Goal: Feedback & Contribution: Contribute content

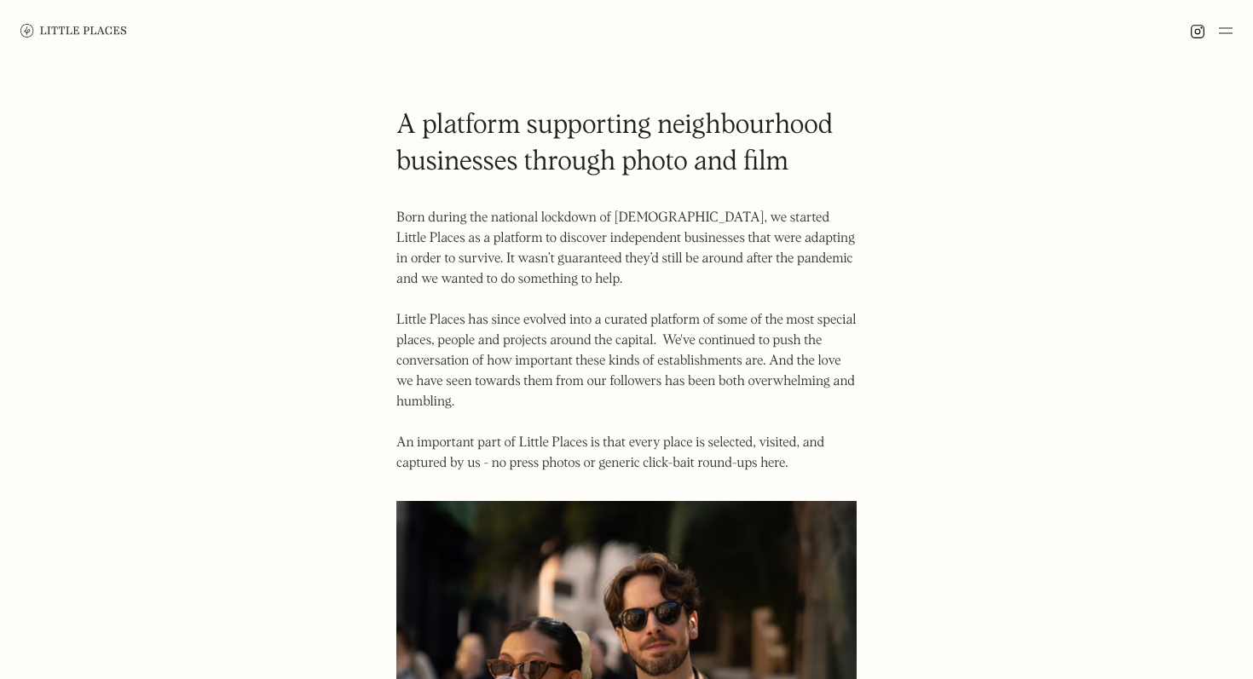
click at [61, 27] on img at bounding box center [73, 30] width 107 height 13
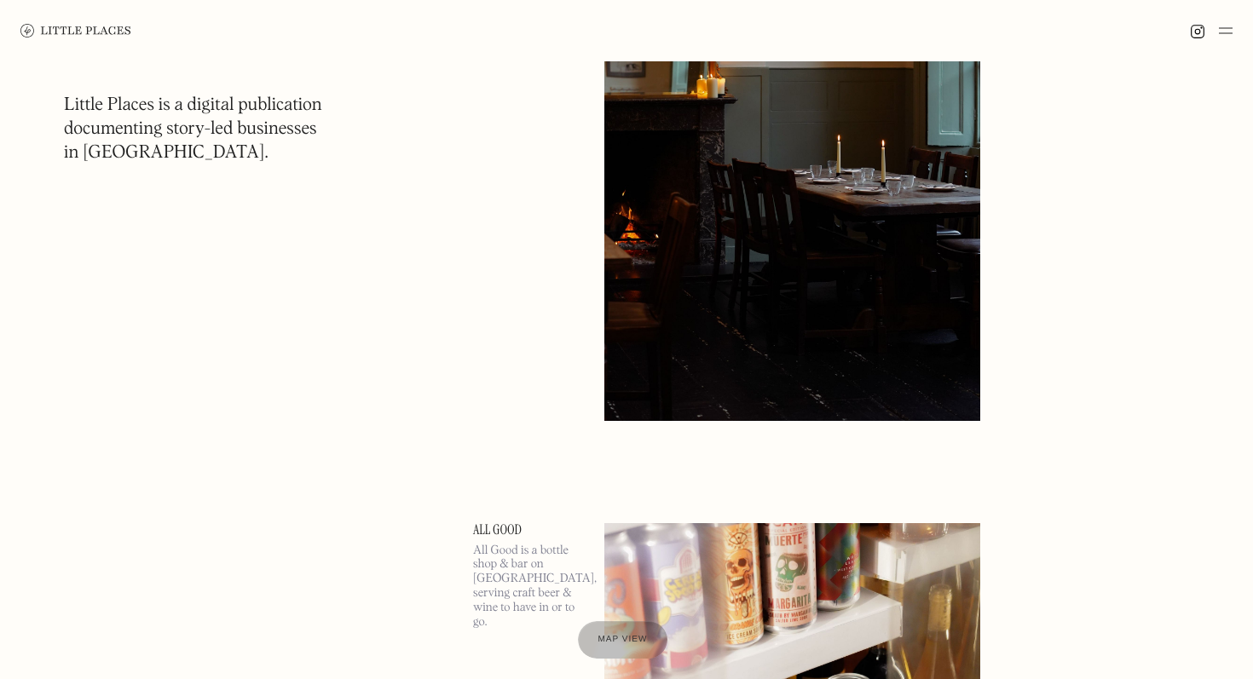
scroll to position [28971, 0]
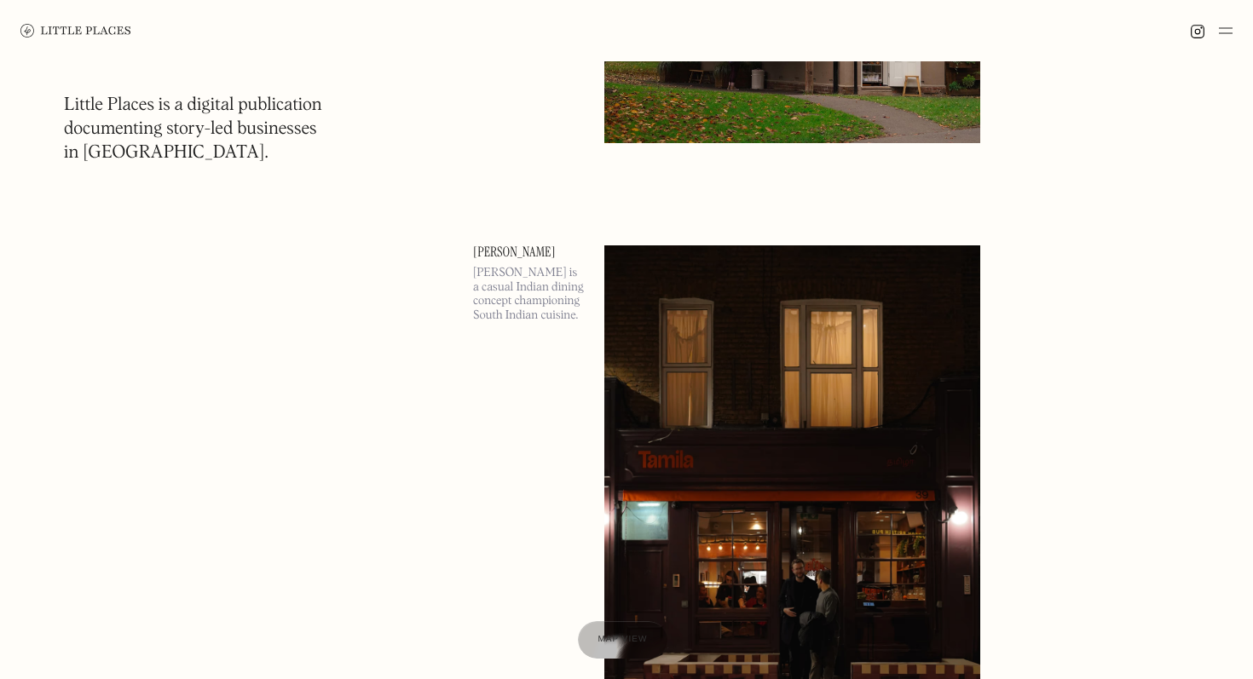
click at [732, 375] on img at bounding box center [792, 517] width 376 height 544
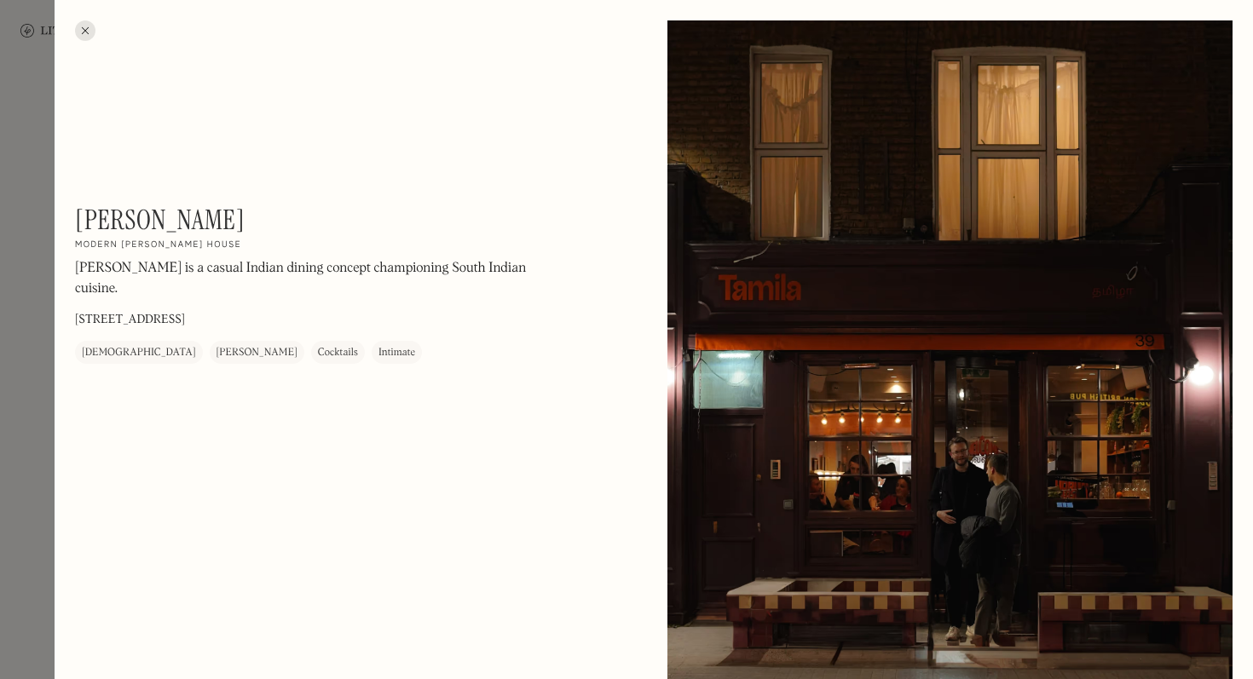
click at [365, 257] on div "Tamila On Our Radar Modern curry house Tamila is a casual Indian dining concept…" at bounding box center [305, 284] width 460 height 160
click at [464, 286] on div "Tamila is a casual Indian dining concept championing South Indian cuisine." at bounding box center [305, 283] width 460 height 49
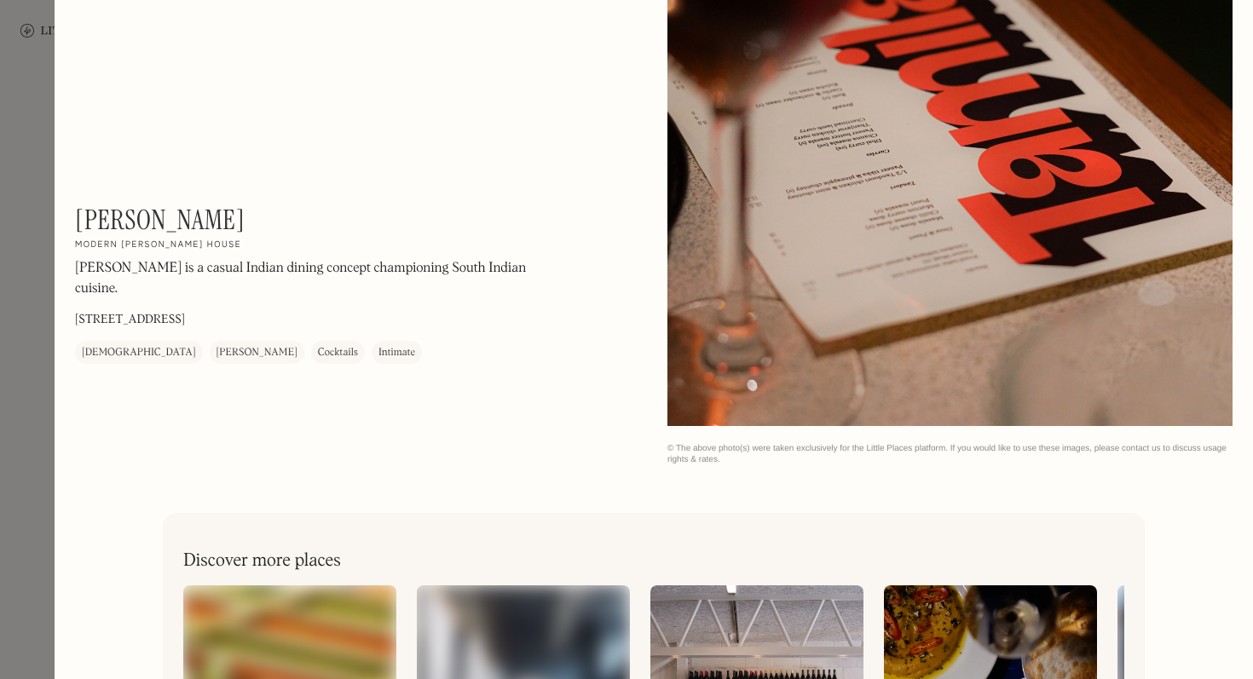
scroll to position [2670, 0]
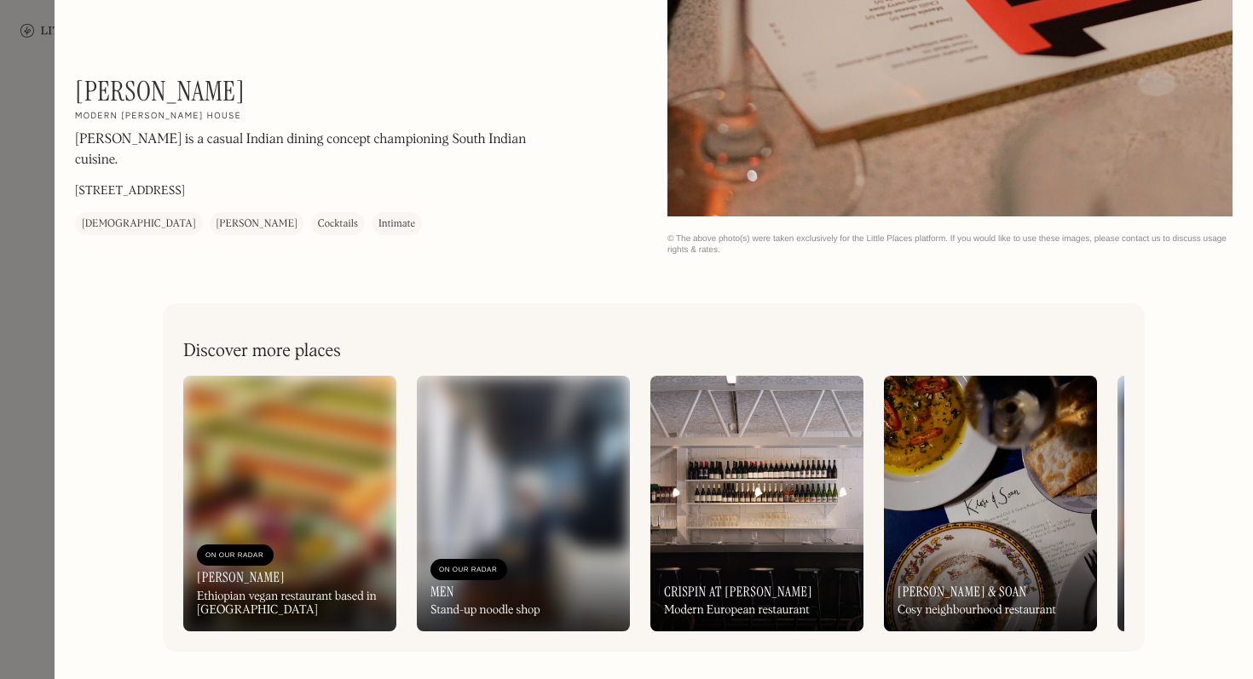
click at [693, 246] on div "© The above photo(s) were taken exclusively for the Little Places platform. If …" at bounding box center [949, 244] width 565 height 22
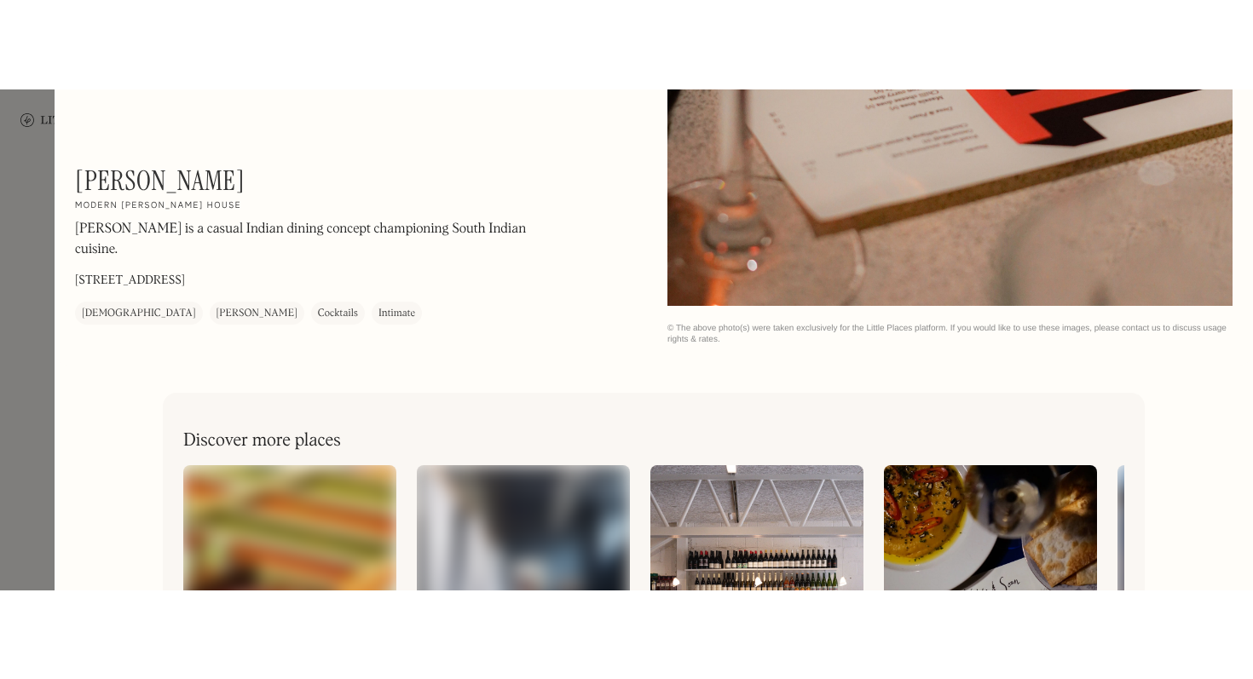
scroll to position [28971, 0]
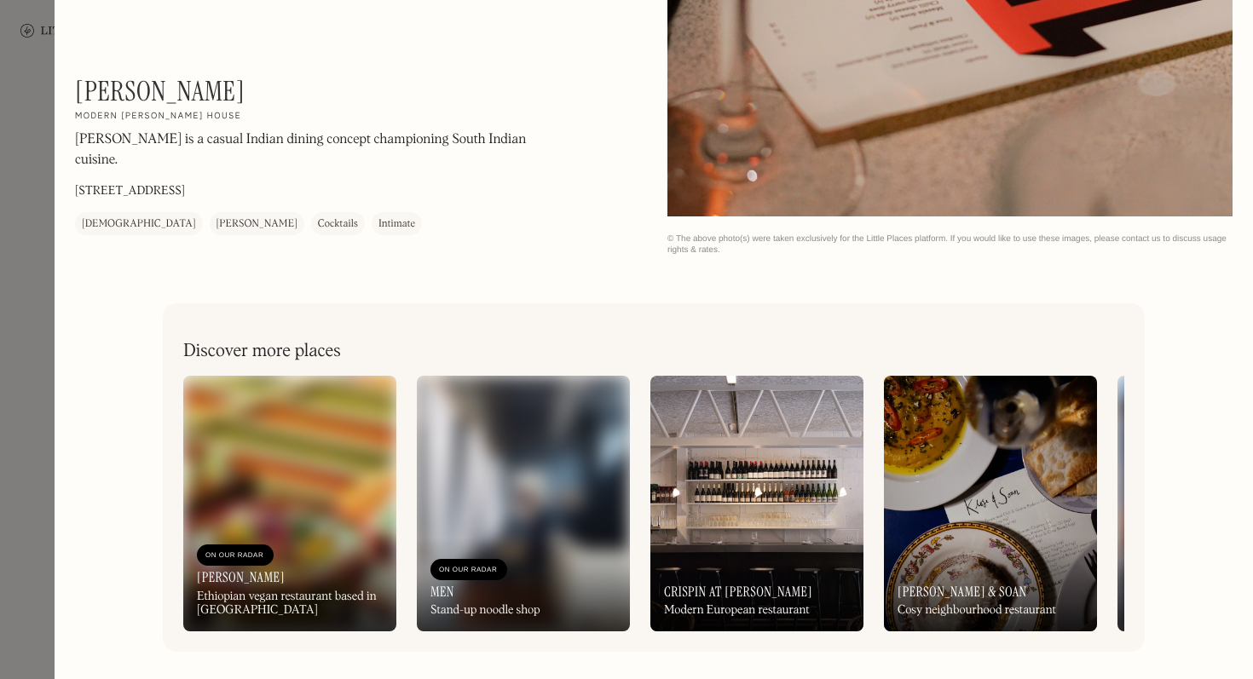
click at [37, 287] on div at bounding box center [626, 339] width 1253 height 679
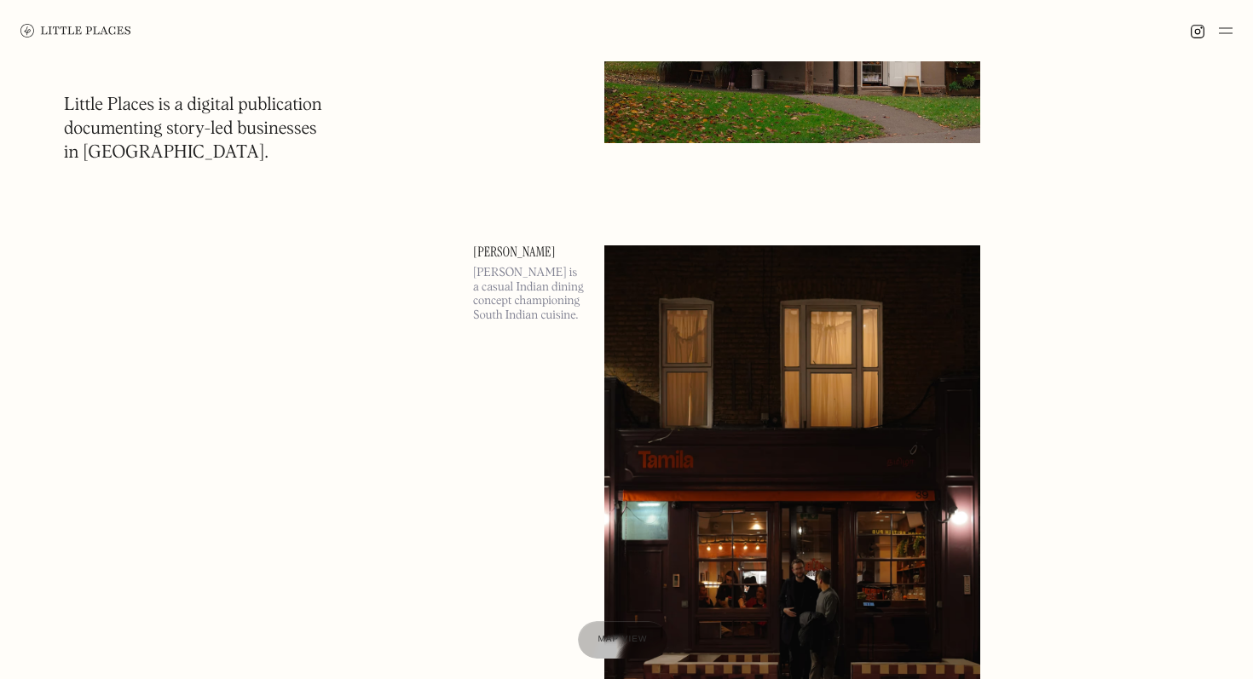
click at [92, 30] on img at bounding box center [75, 31] width 111 height 14
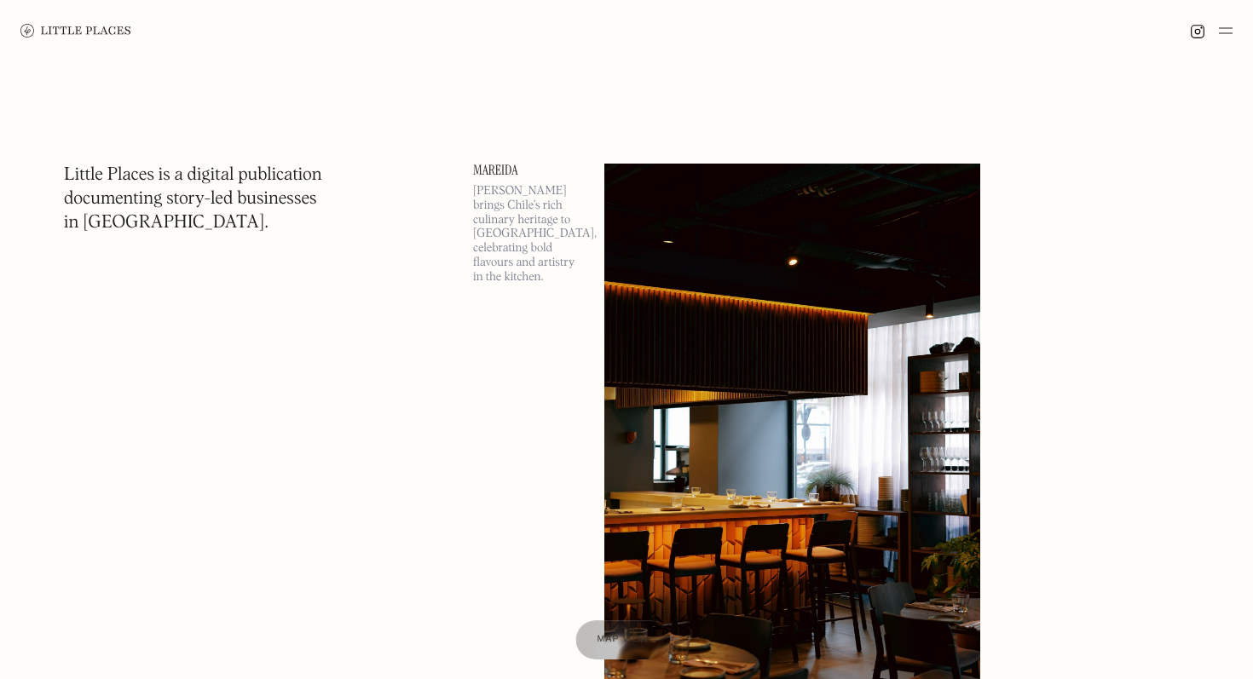
click at [618, 636] on span "Map view" at bounding box center [623, 640] width 52 height 10
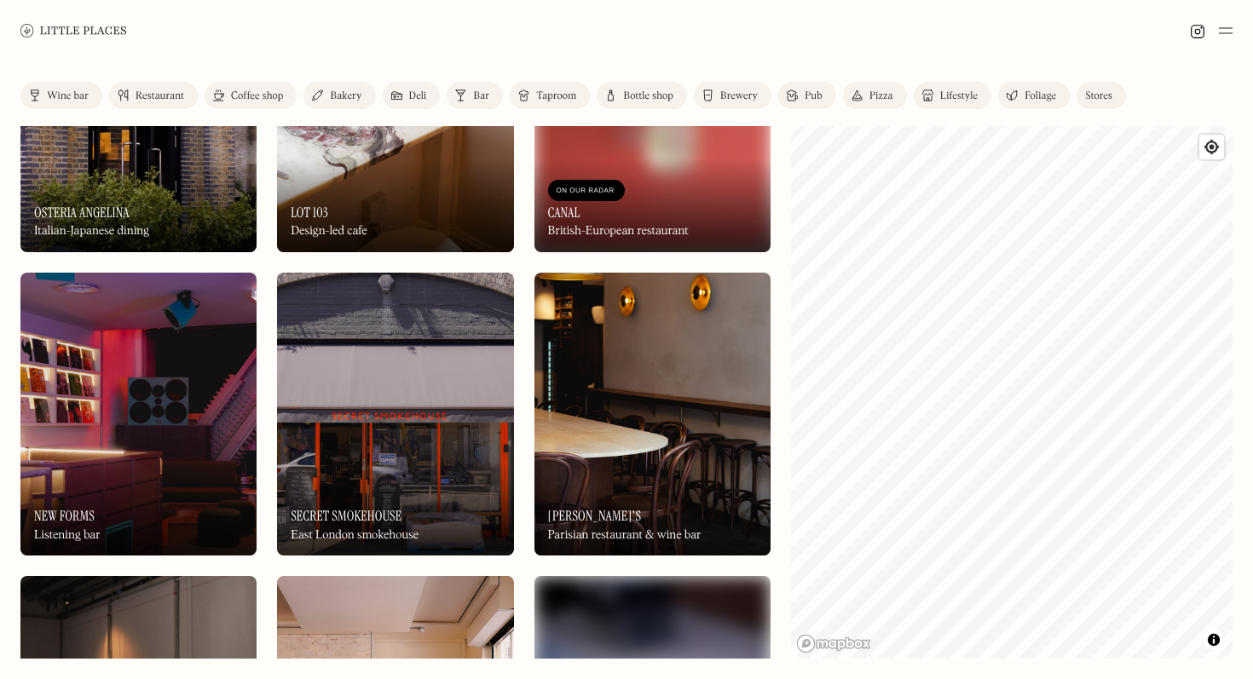
scroll to position [1514, 0]
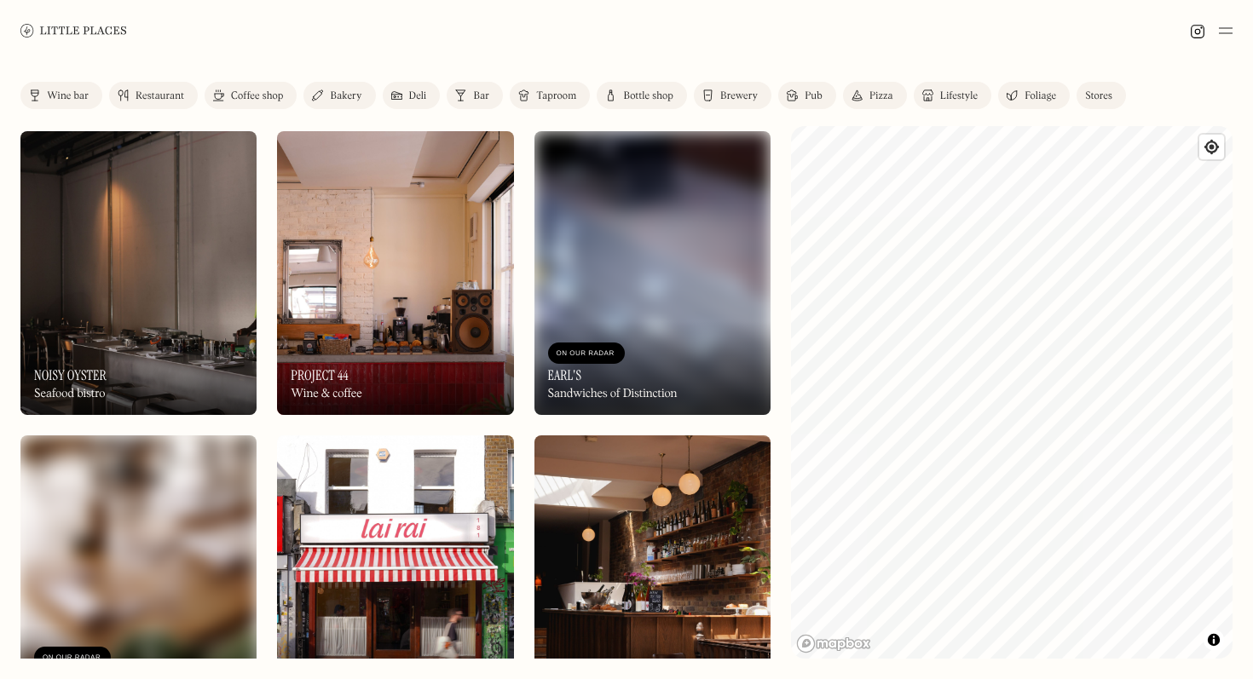
click at [384, 329] on div "On Our Radar Project 44 Wine & coffee" at bounding box center [395, 368] width 236 height 94
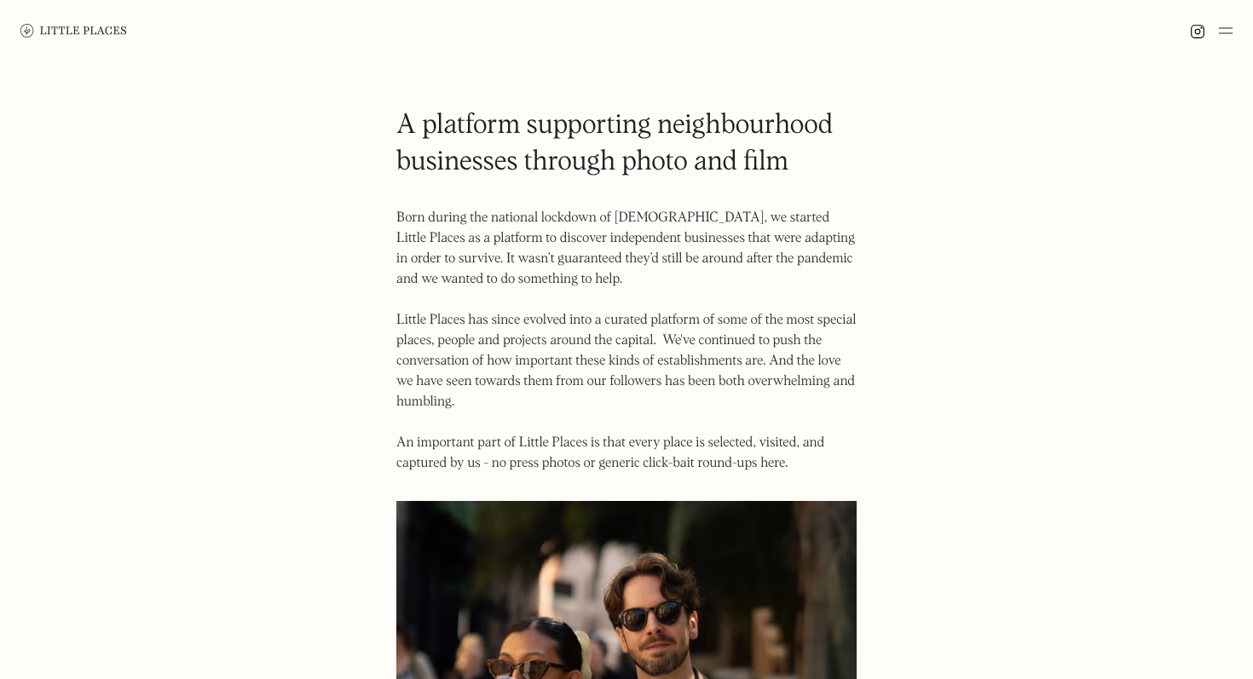
click at [120, 31] on img at bounding box center [73, 30] width 107 height 13
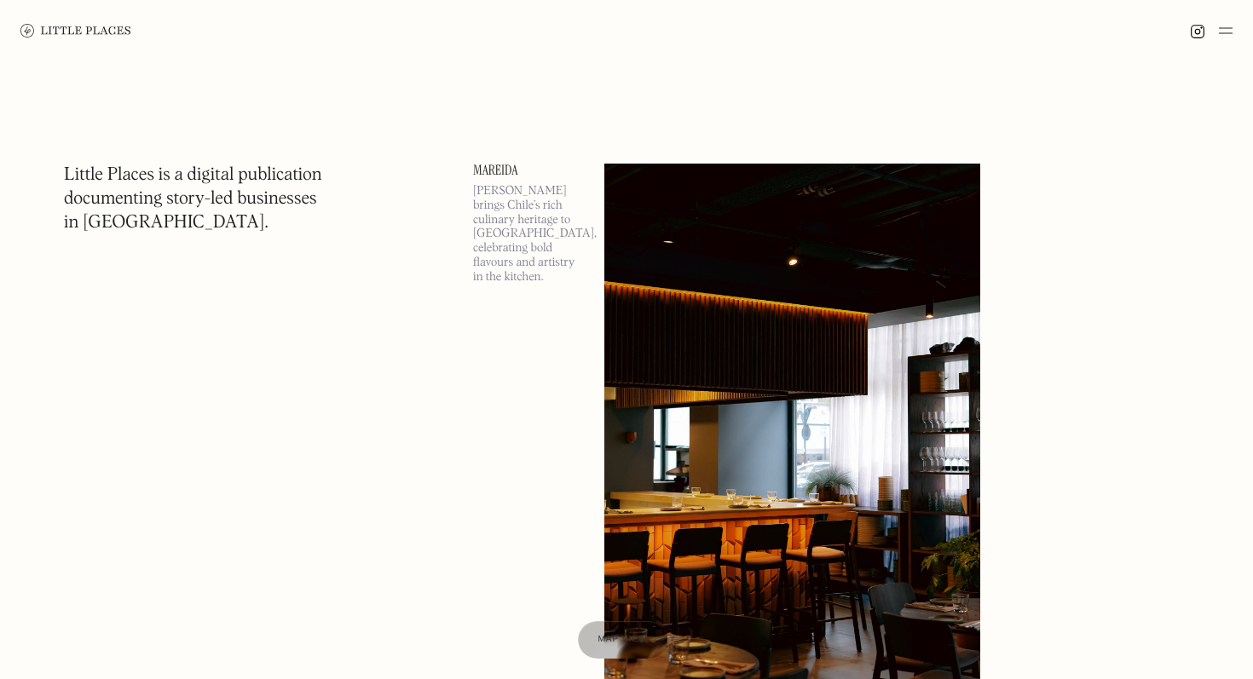
click at [1232, 35] on div at bounding box center [626, 30] width 1253 height 61
click at [1227, 26] on img at bounding box center [1226, 30] width 14 height 20
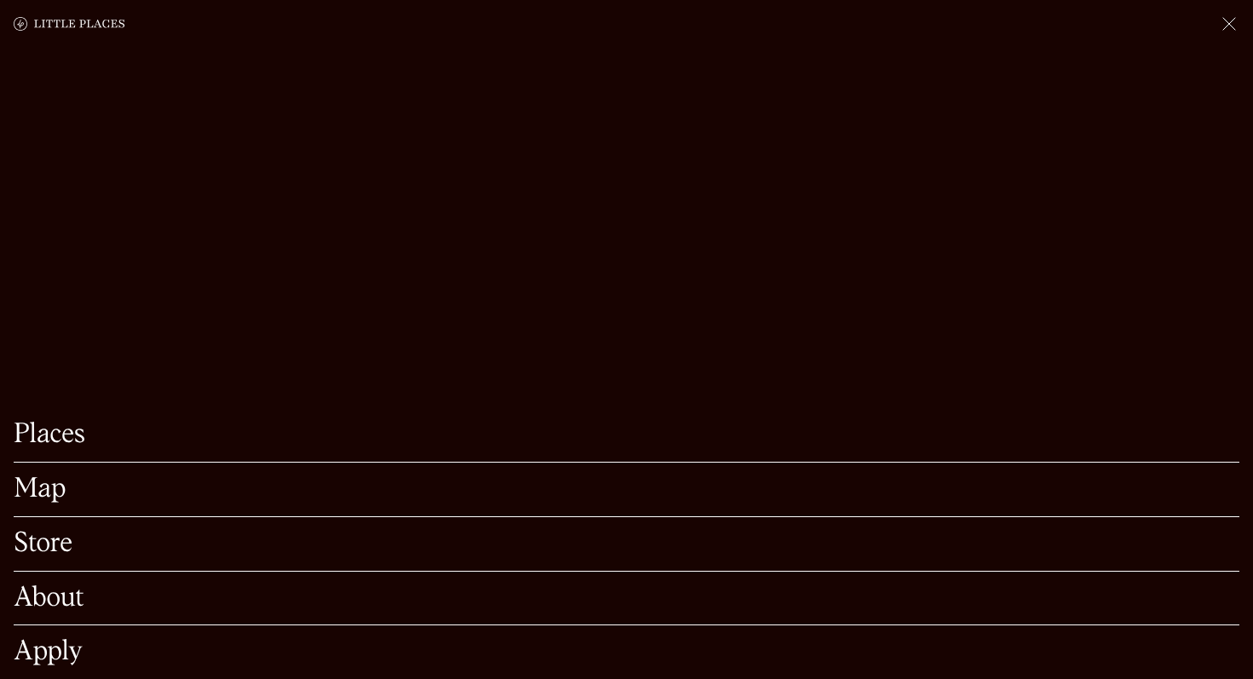
click at [65, 430] on link "Places" at bounding box center [626, 435] width 1225 height 26
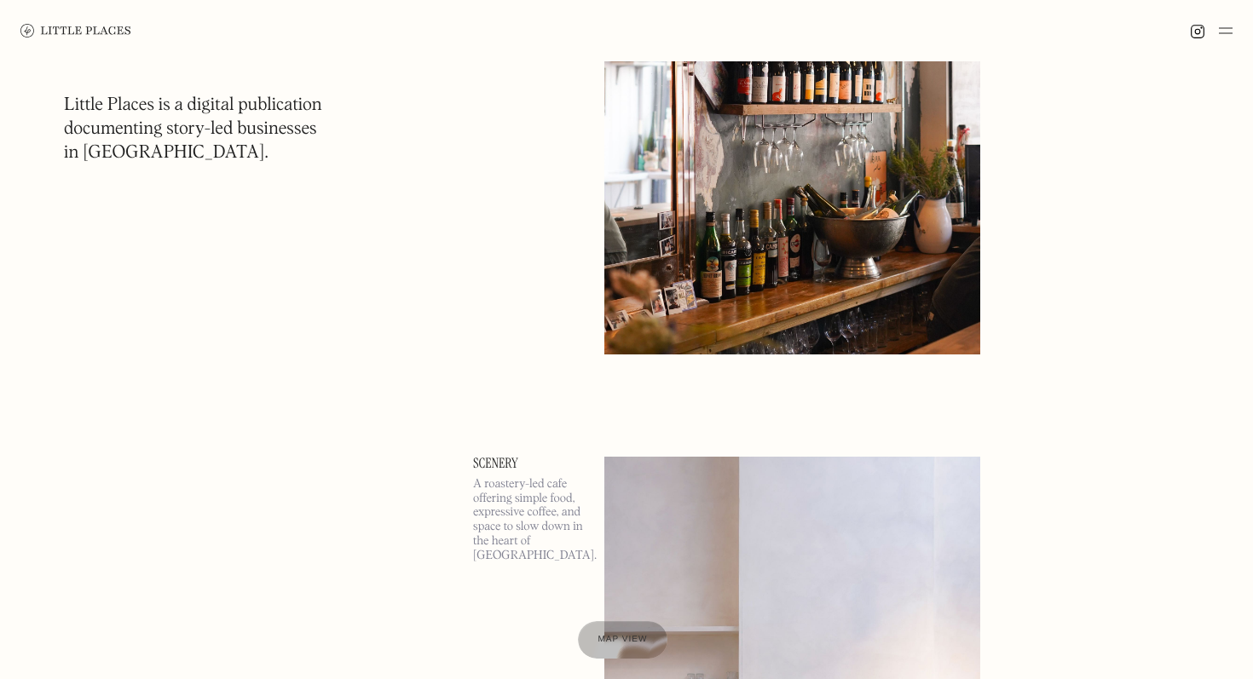
scroll to position [1909, 0]
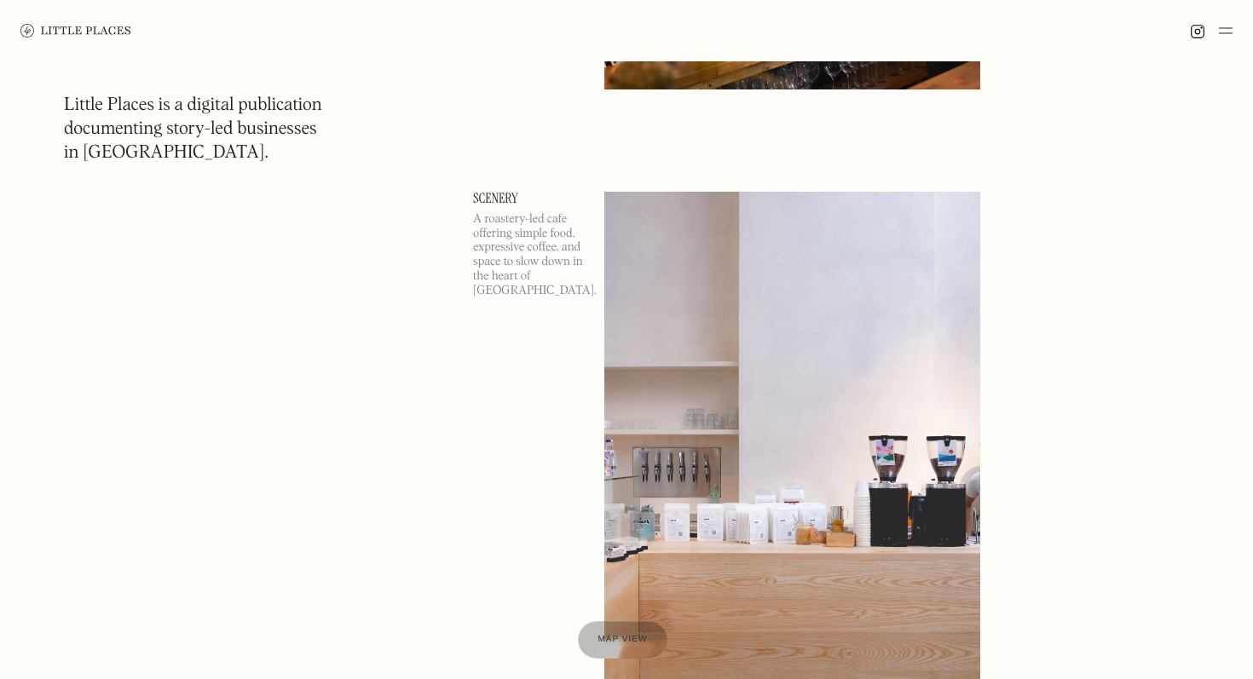
click at [786, 337] on img at bounding box center [792, 464] width 376 height 544
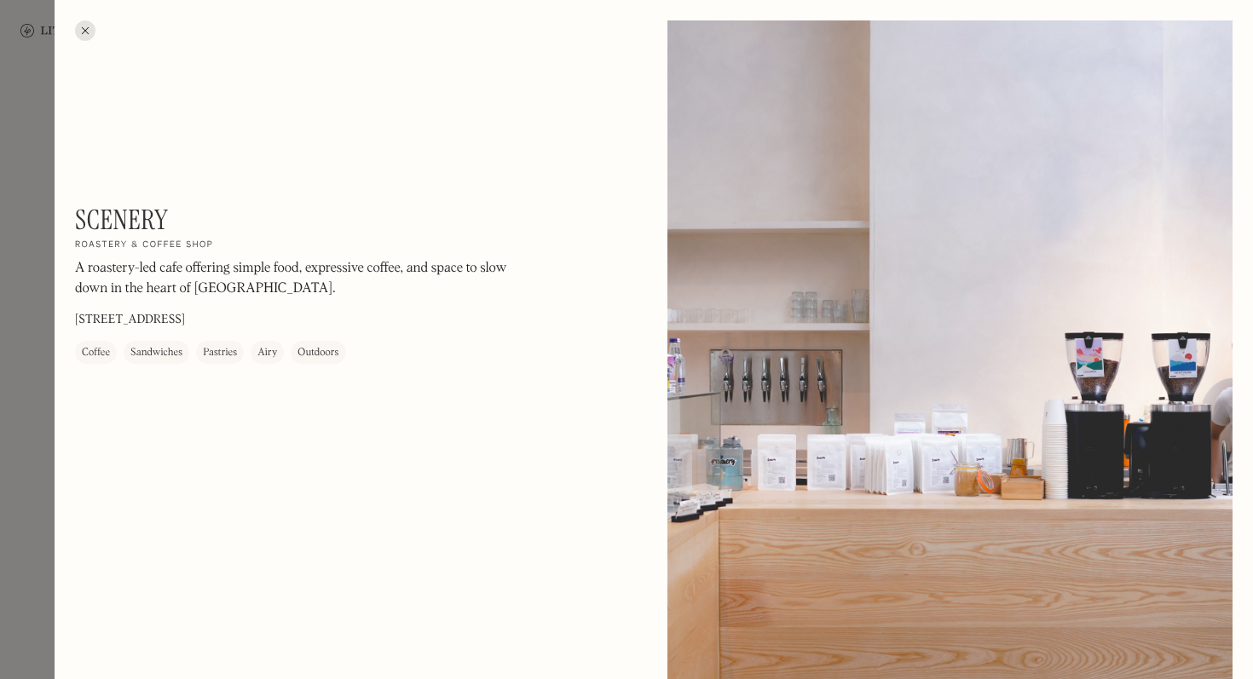
click at [162, 352] on div "Sandwiches" at bounding box center [156, 353] width 52 height 17
click at [229, 352] on div "Pastries" at bounding box center [220, 353] width 34 height 17
click at [268, 350] on div "Airy" at bounding box center [267, 353] width 20 height 17
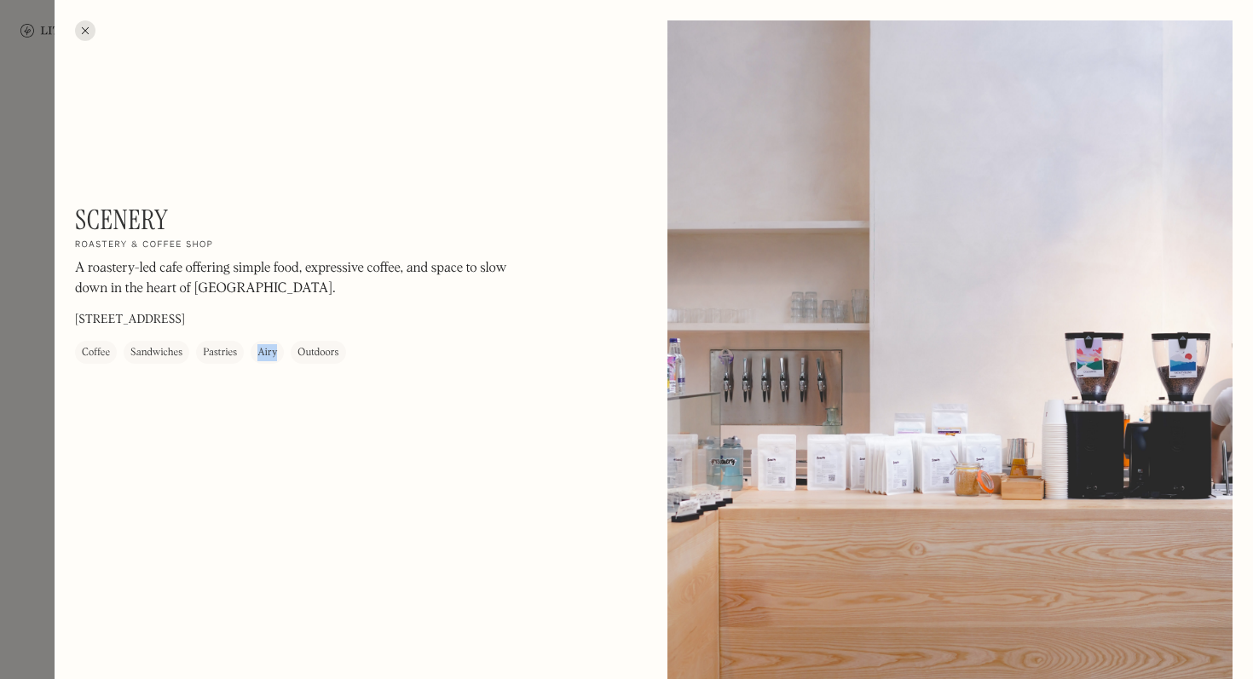
click at [268, 350] on div "Airy" at bounding box center [267, 353] width 20 height 17
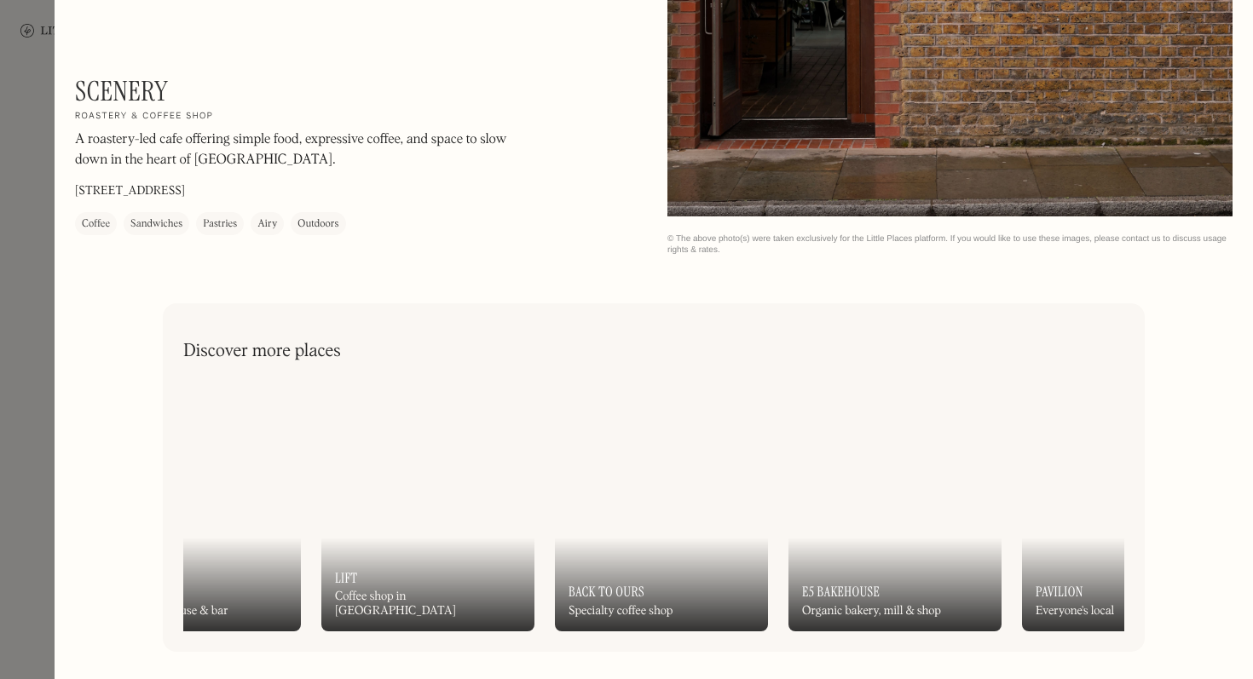
scroll to position [0, 1374]
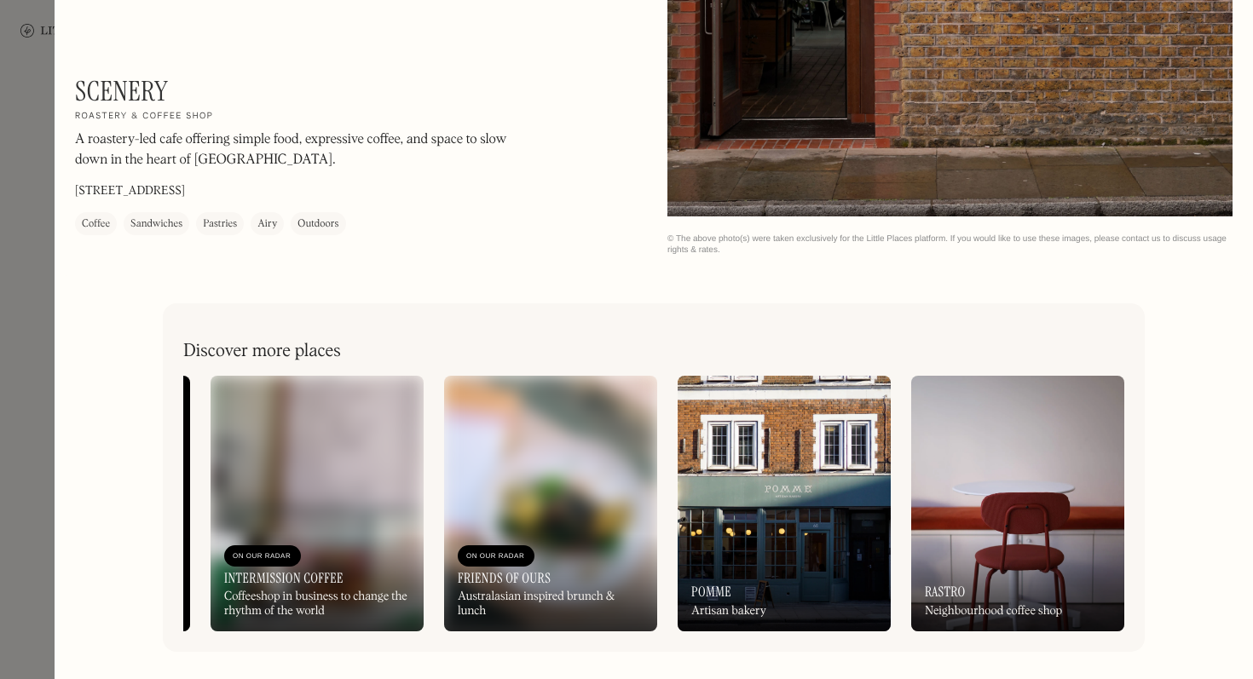
click at [565, 455] on img at bounding box center [550, 504] width 213 height 256
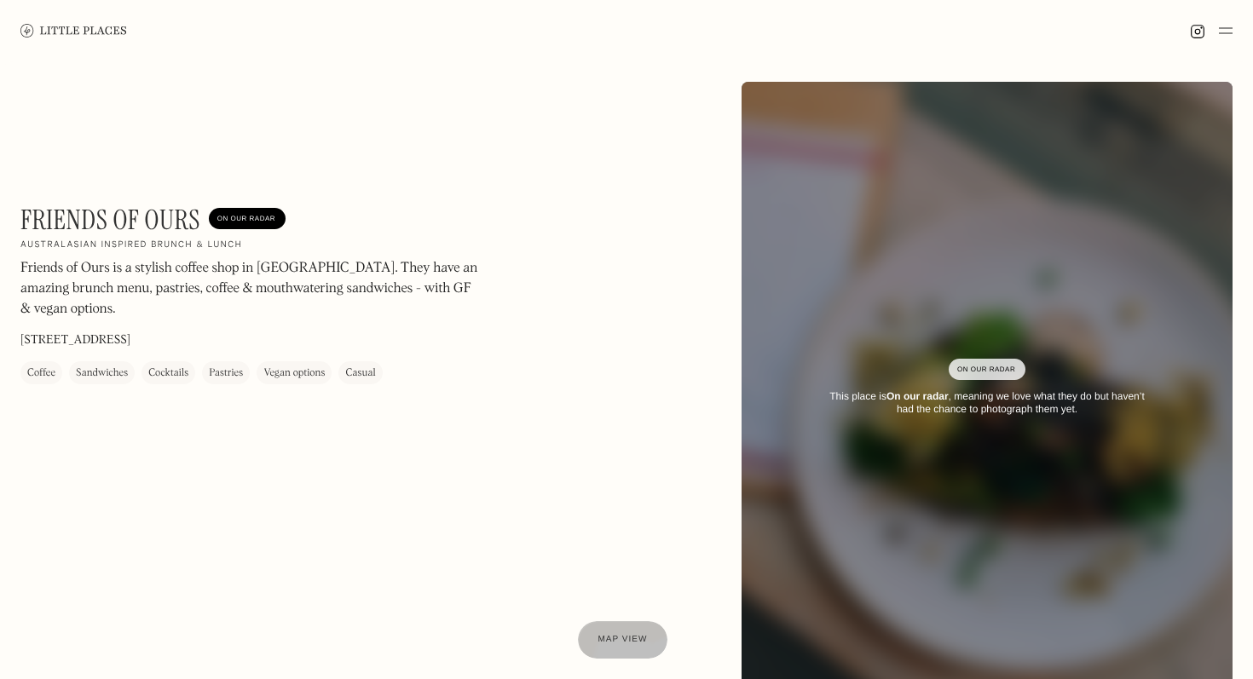
click at [256, 303] on div "Friends of Ours is a stylish coffee shop in Hoxton. They have an amazing brunch…" at bounding box center [250, 294] width 460 height 70
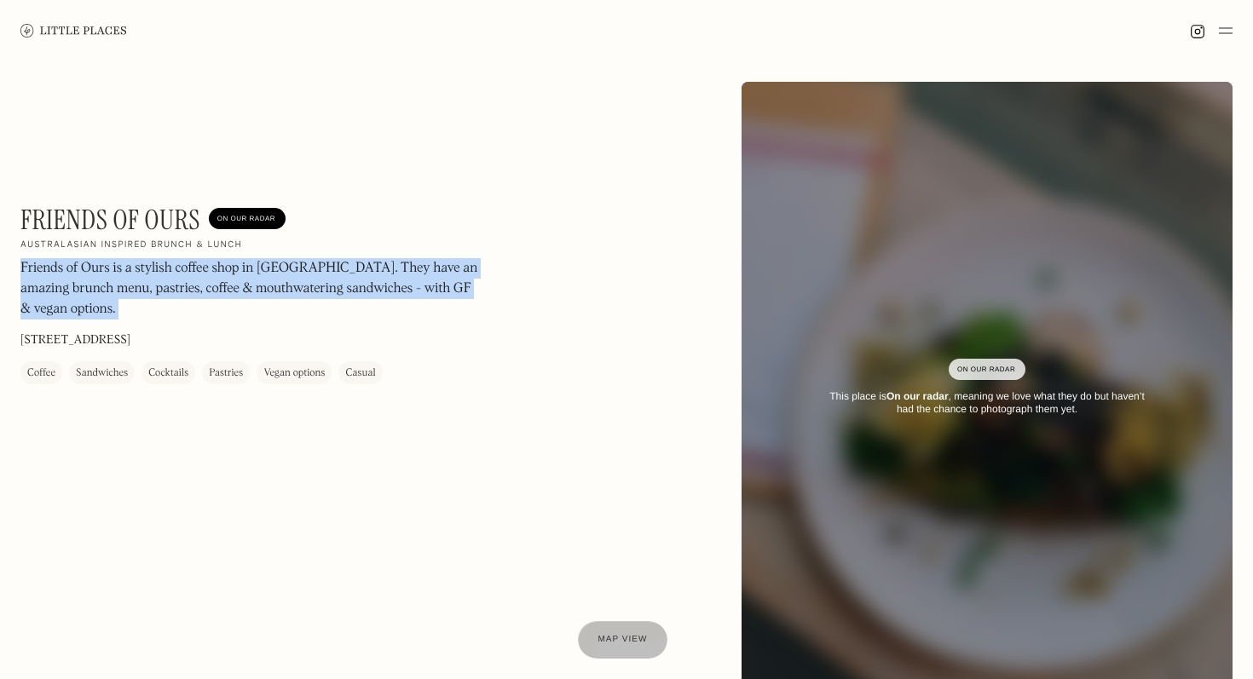
click at [256, 303] on div "Friends of Ours is a stylish coffee shop in Hoxton. They have an amazing brunch…" at bounding box center [250, 294] width 460 height 70
click at [318, 303] on div "Friends of Ours is a stylish coffee shop in Hoxton. They have an amazing brunch…" at bounding box center [250, 294] width 460 height 70
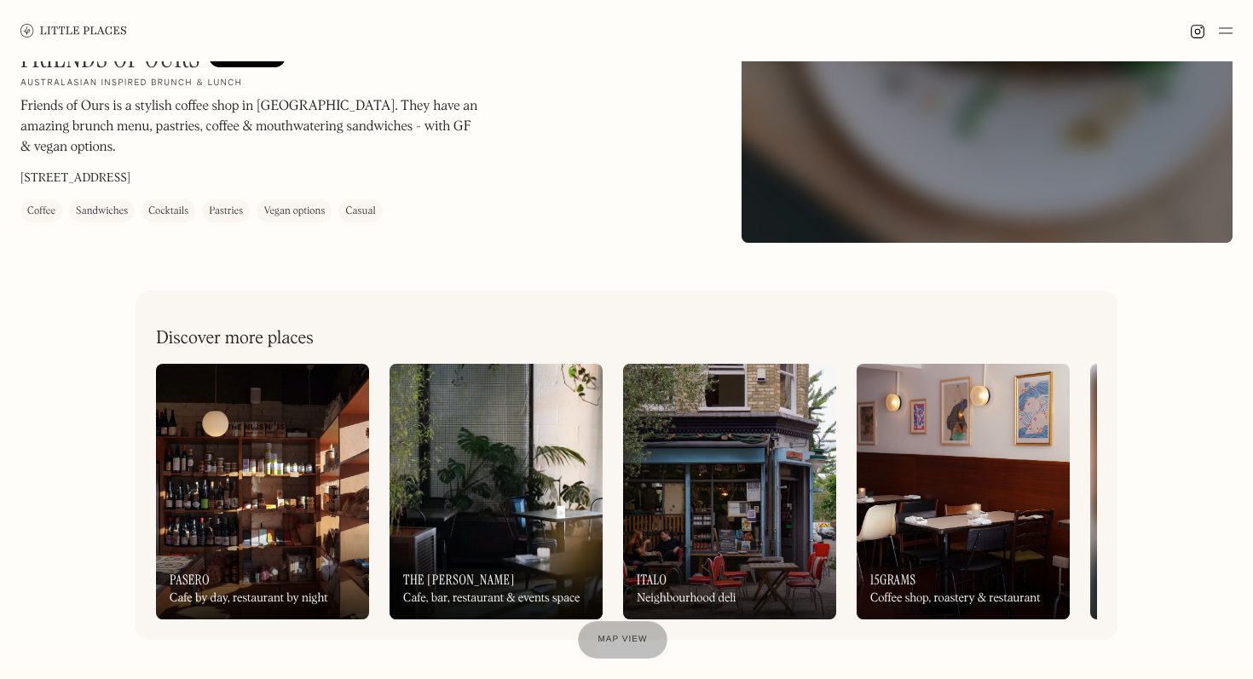
scroll to position [709, 0]
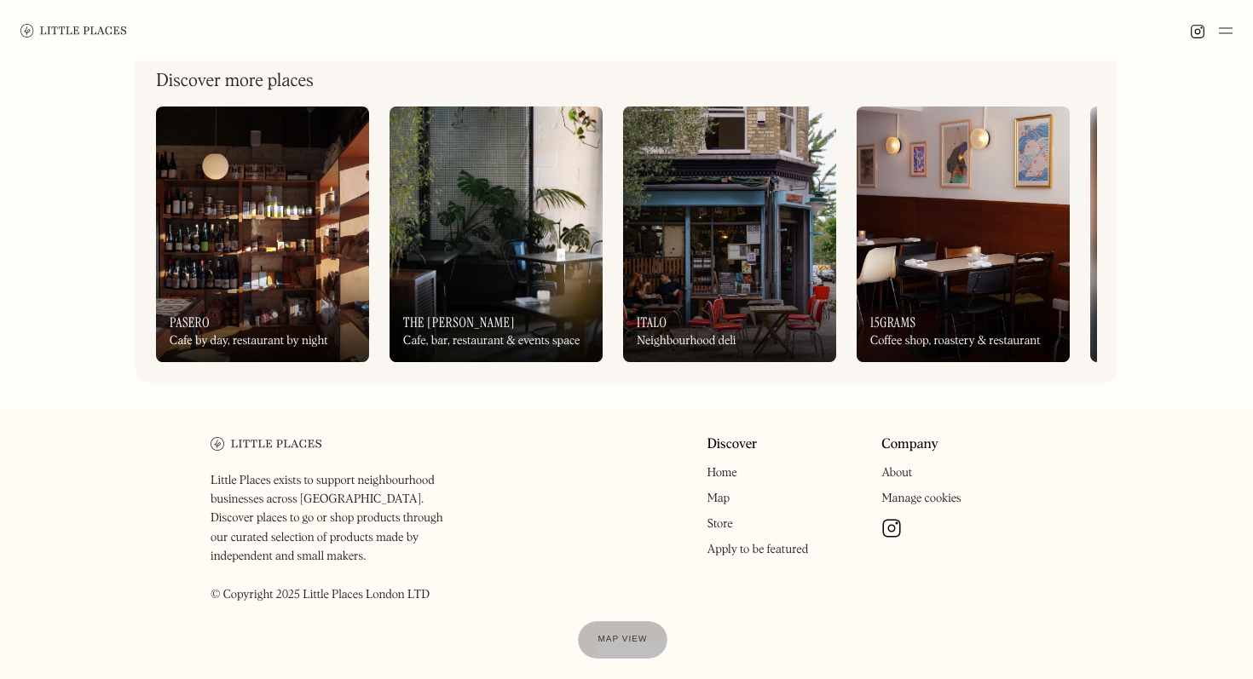
click at [390, 500] on p "Little Places exists to support neighbourhood businesses across London. Discove…" at bounding box center [335, 538] width 250 height 134
click at [448, 522] on p "Little Places exists to support neighbourhood businesses across London. Discove…" at bounding box center [335, 538] width 250 height 134
click at [928, 499] on div "Manage cookies" at bounding box center [921, 499] width 80 height 12
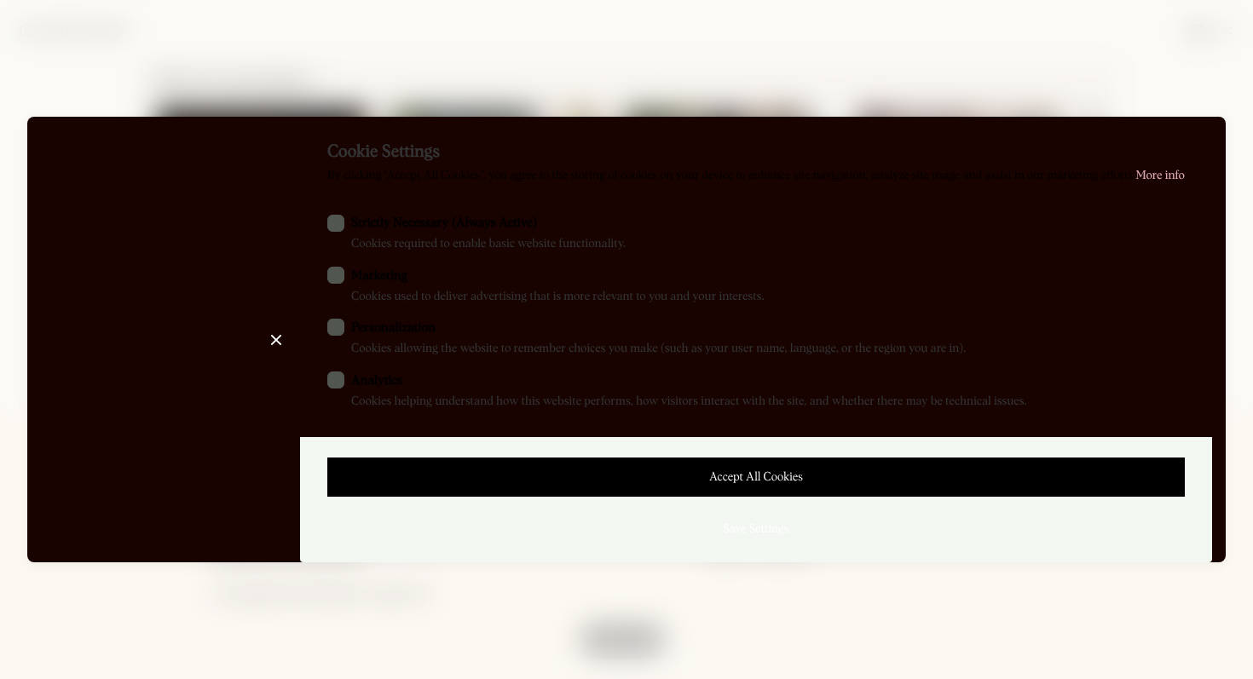
click at [408, 380] on label "Analytics Cookies helping understand how this website performs, how visitors in…" at bounding box center [755, 391] width 857 height 39
click at [362, 380] on input "Analytics Cookies helping understand how this website performs, how visitors in…" at bounding box center [356, 377] width 11 height 11
checkbox input "false"
click at [351, 337] on span "Personalization" at bounding box center [393, 329] width 84 height 18
click at [351, 330] on input "Personalization Cookies allowing the website to remember choices you make (such…" at bounding box center [356, 324] width 11 height 11
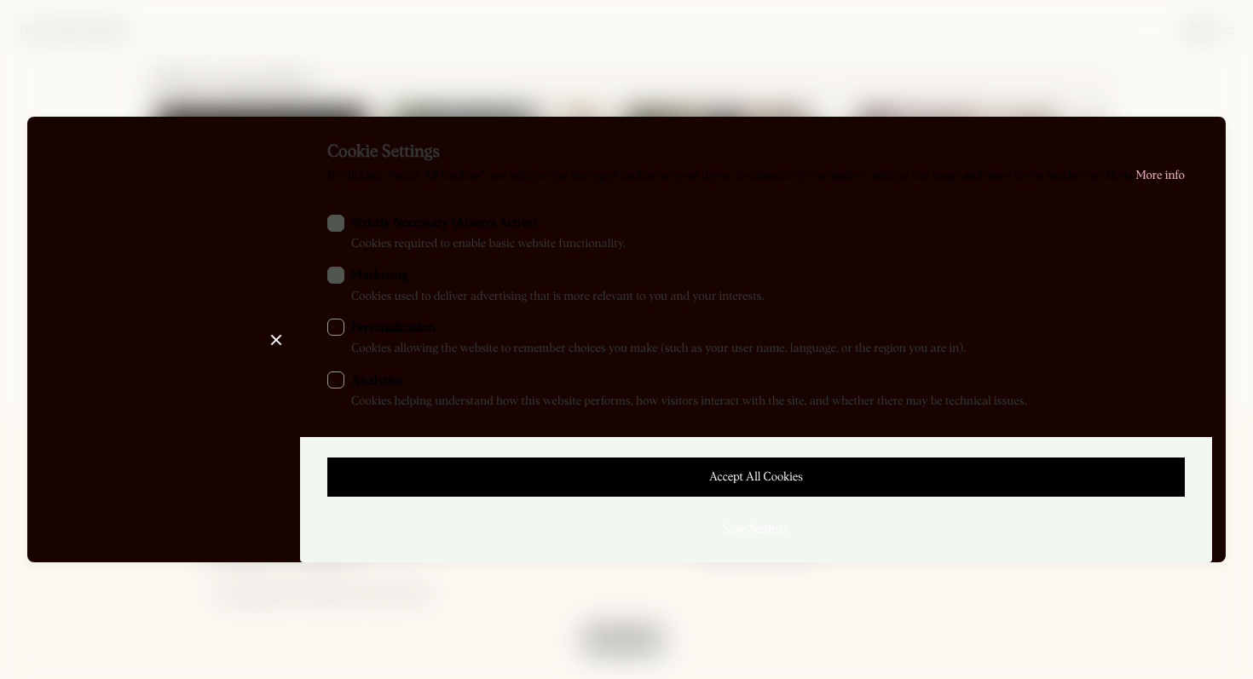
click at [199, 574] on div "Close Cookie Preference Manager Cookie Settings By clicking “Accept All Cookies…" at bounding box center [626, 339] width 1253 height 501
click at [773, 454] on div "Accept All Cookies Save Settings" at bounding box center [756, 499] width 912 height 125
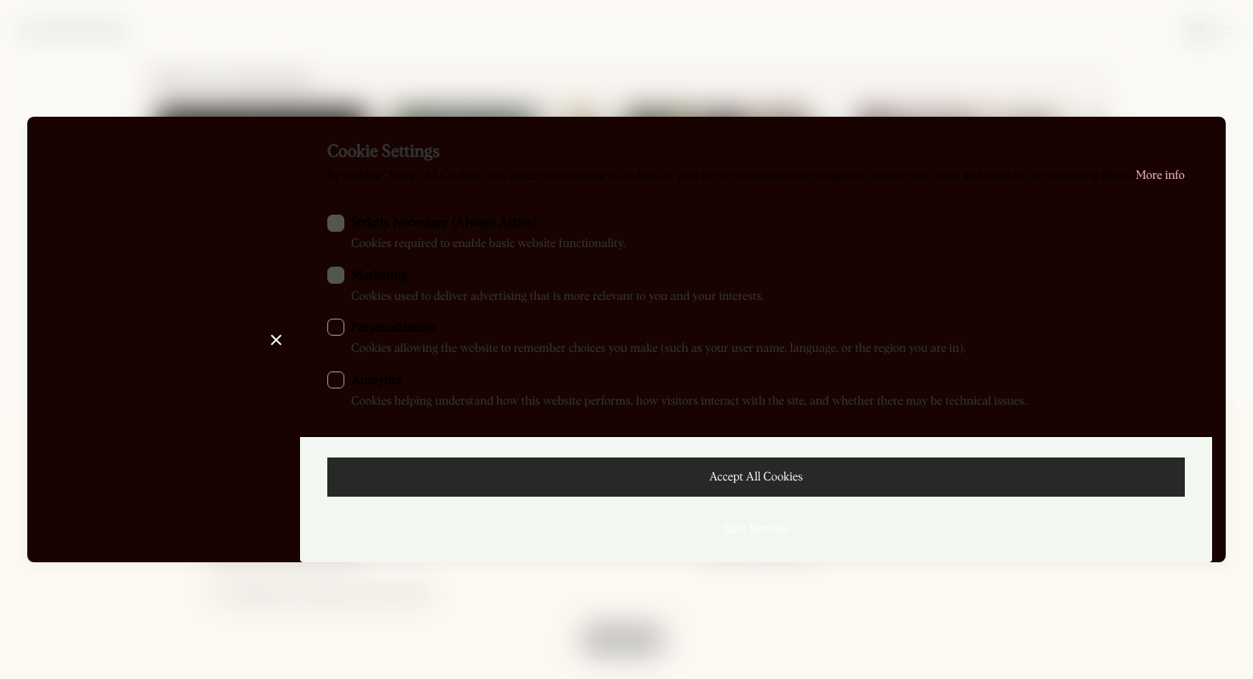
click at [772, 475] on div "Accept All Cookies" at bounding box center [755, 477] width 821 height 12
checkbox input "true"
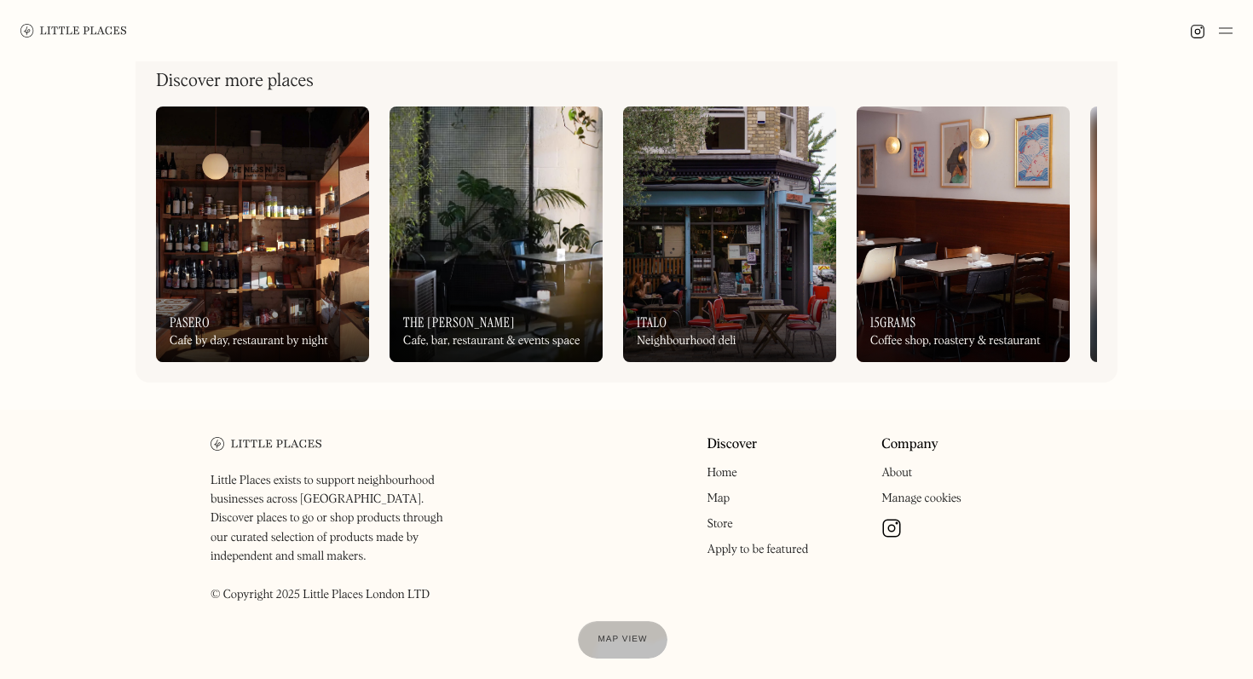
click at [745, 555] on link "Apply to be featured" at bounding box center [756, 550] width 101 height 12
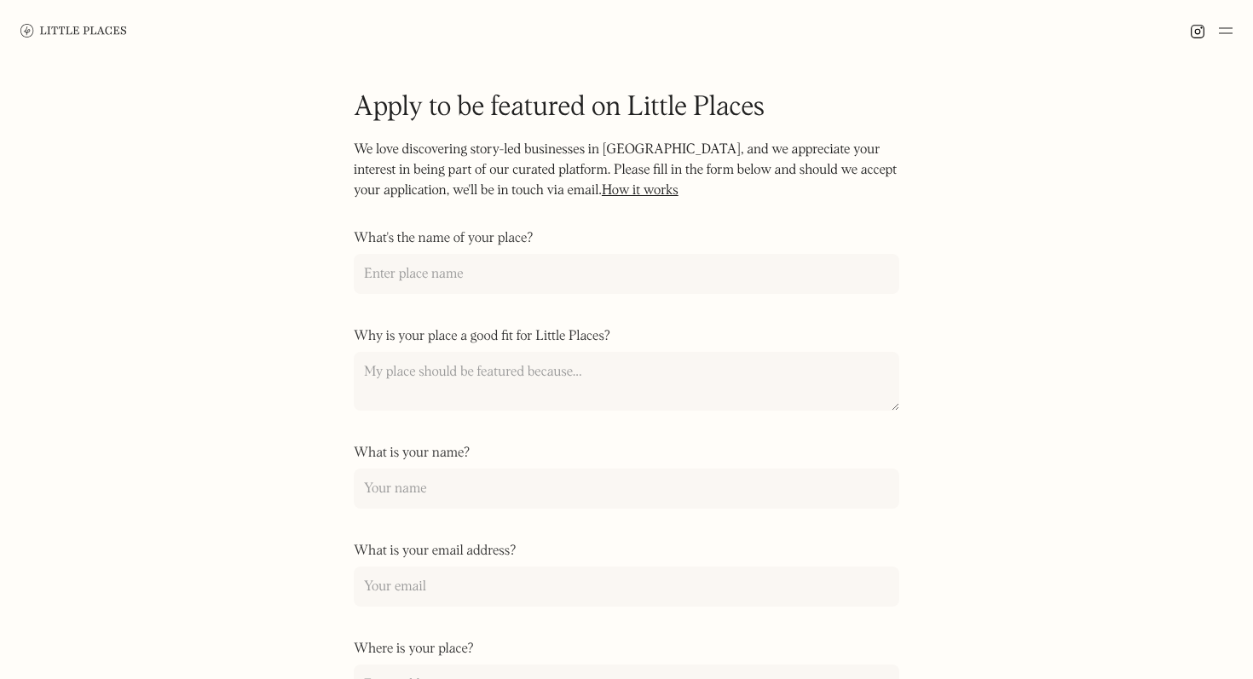
click at [387, 135] on div "Feature Request" at bounding box center [626, 133] width 545 height 14
click at [434, 198] on p "We love discovering story-led businesses in [GEOGRAPHIC_DATA], and we appreciat…" at bounding box center [626, 181] width 545 height 82
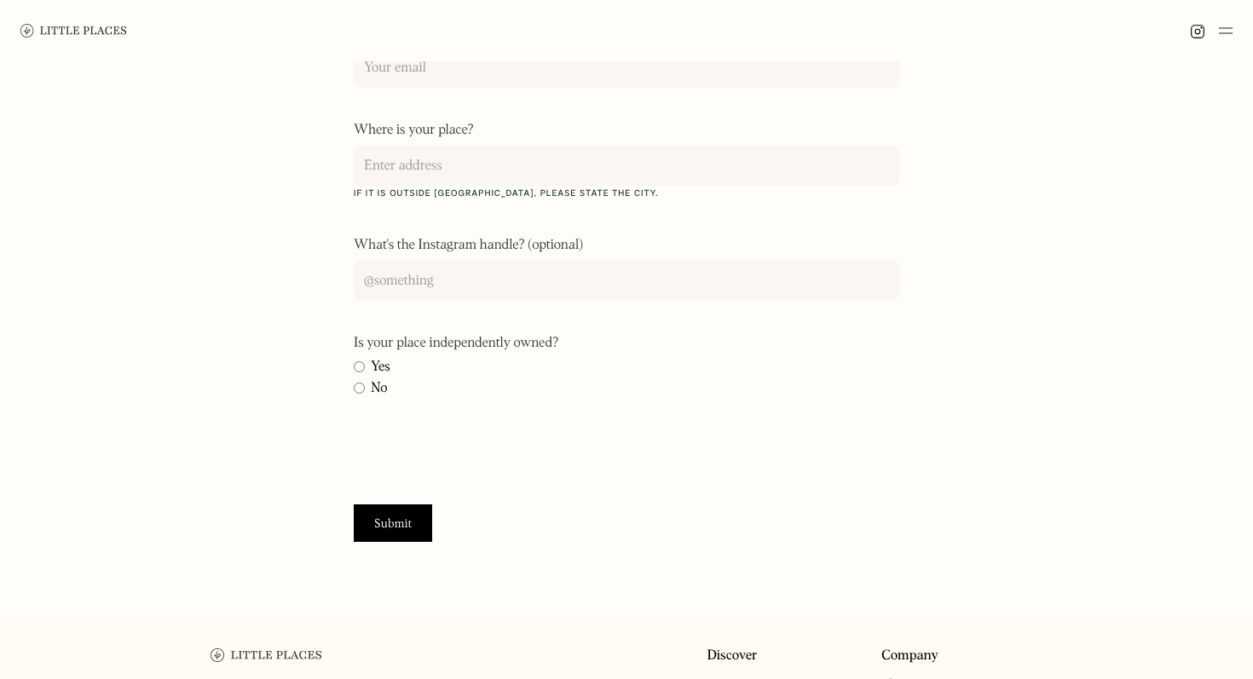
scroll to position [712, 0]
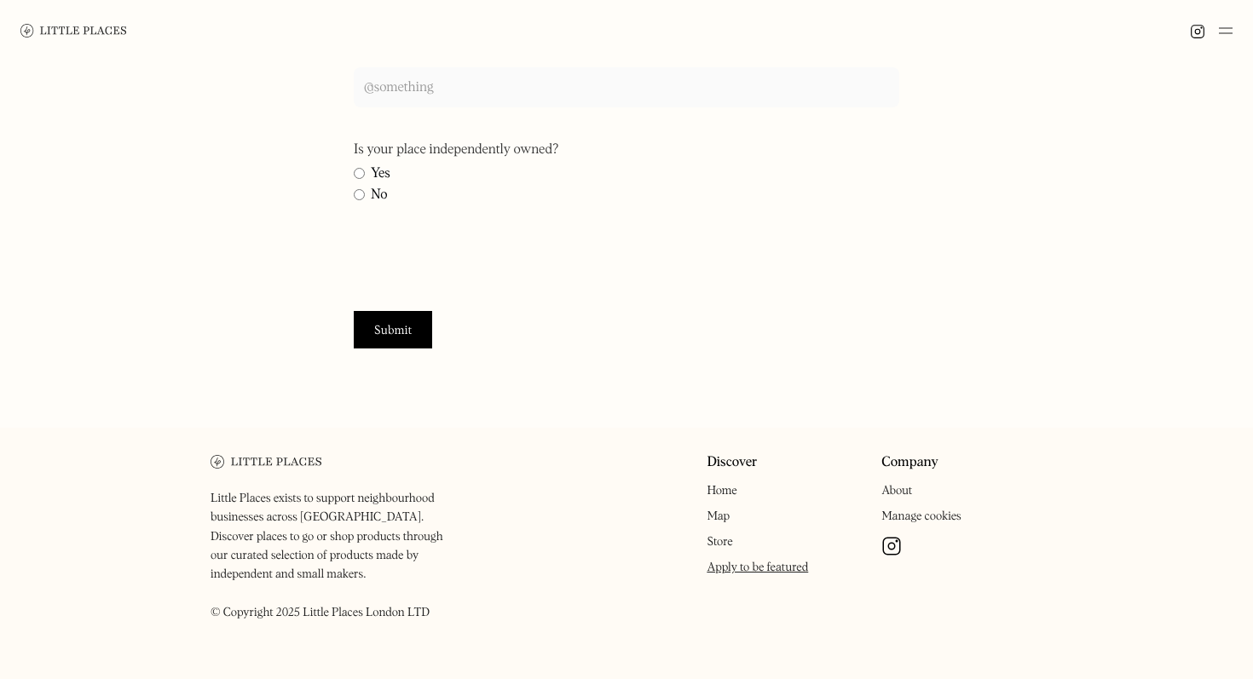
click at [396, 92] on input "What's the Instagram handle? (optional)" at bounding box center [626, 87] width 545 height 40
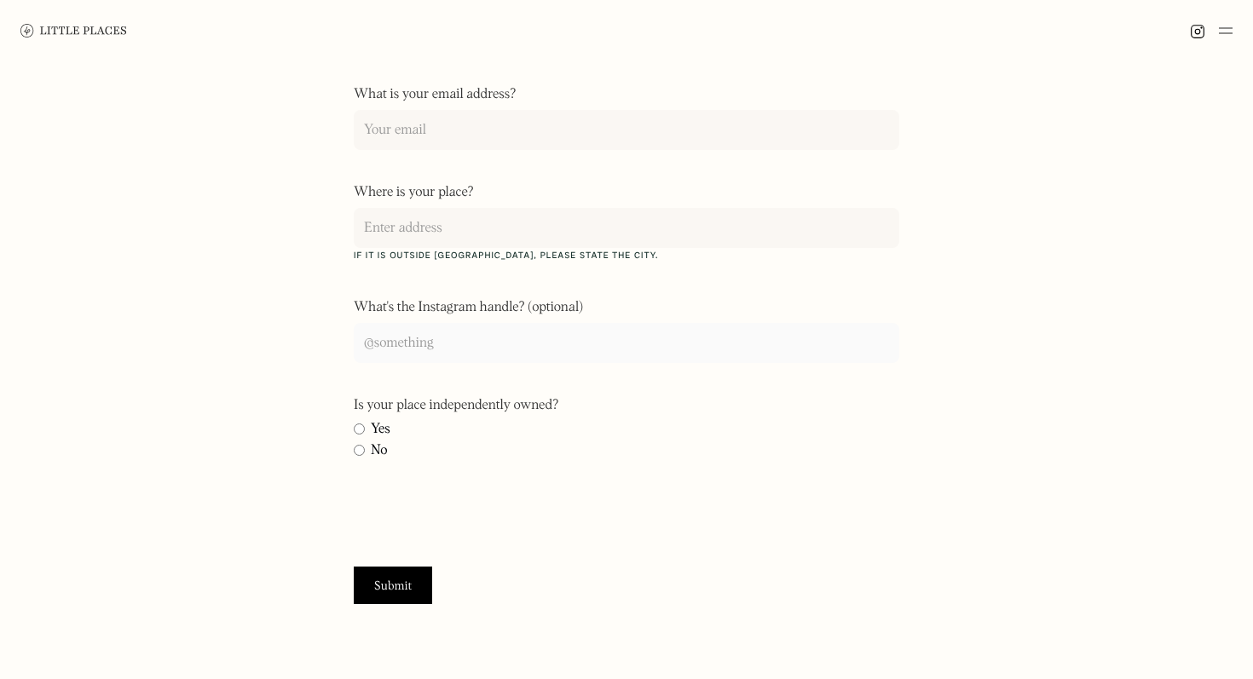
scroll to position [408, 0]
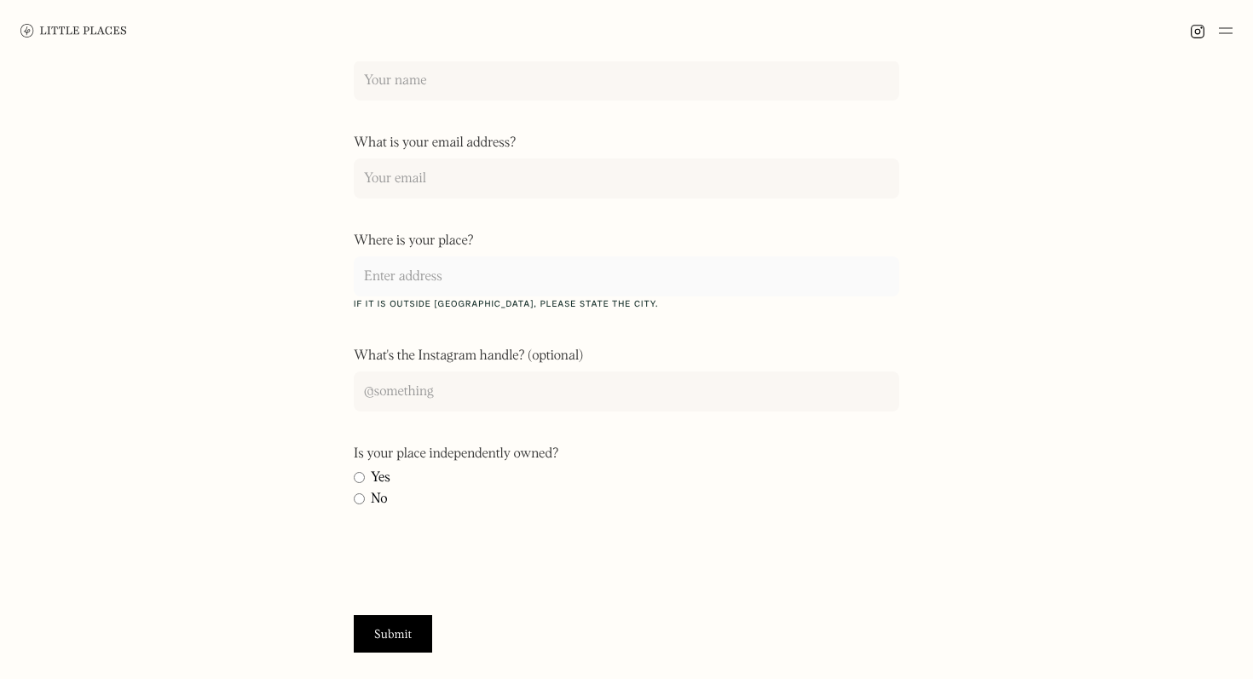
click at [447, 276] on input "Where is your place?" at bounding box center [626, 277] width 545 height 40
click at [460, 182] on input "What is your email address?" at bounding box center [626, 179] width 545 height 40
